Goal: Entertainment & Leisure: Consume media (video, audio)

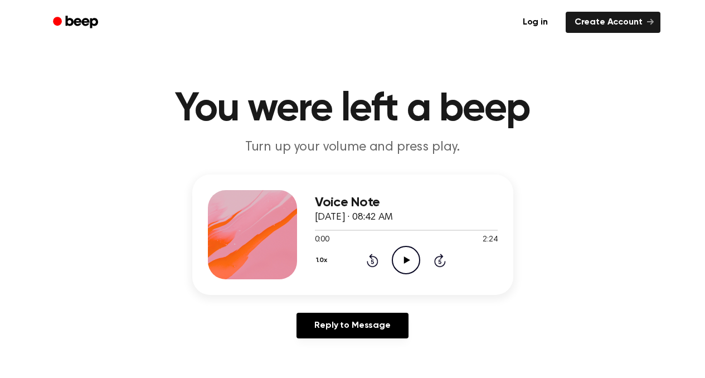
click at [413, 248] on circle at bounding box center [405, 259] width 27 height 27
click at [401, 253] on icon "Play Audio" at bounding box center [406, 260] width 28 height 28
click at [134, 170] on main "You were left a beep Turn up your volume and press play. Voice Note September 2…" at bounding box center [352, 343] width 705 height 687
